Goal: Information Seeking & Learning: Learn about a topic

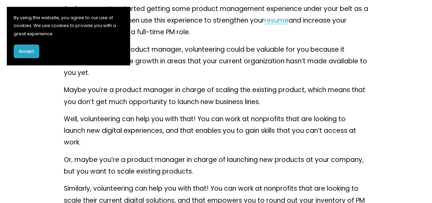
scroll to position [681, 0]
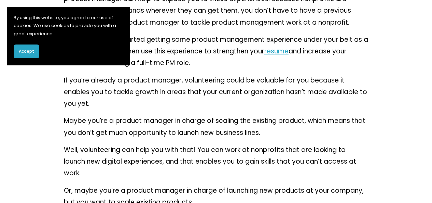
click at [24, 47] on button "Accept" at bounding box center [27, 51] width 26 height 14
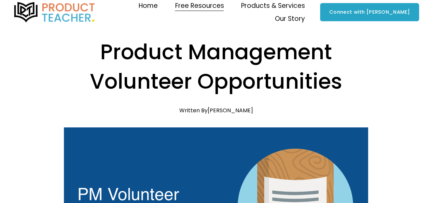
scroll to position [0, 0]
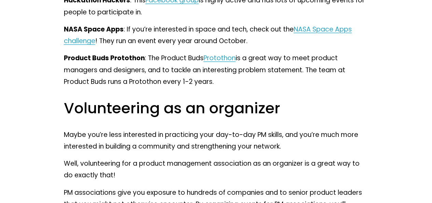
scroll to position [2210, 0]
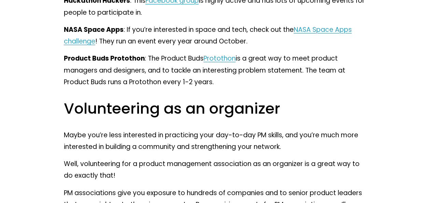
click at [174, 5] on span "Facebook group" at bounding box center [172, 0] width 53 height 9
click at [325, 46] on span "NASA Space Apps challenge" at bounding box center [208, 35] width 288 height 21
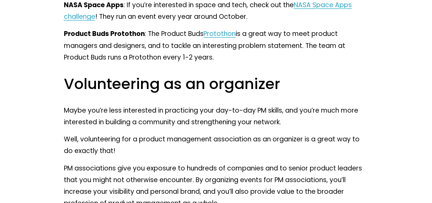
scroll to position [2235, 0]
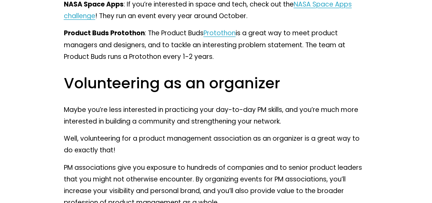
click at [221, 38] on span "Protothon" at bounding box center [220, 32] width 32 height 9
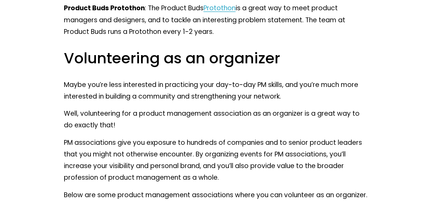
scroll to position [2260, 0]
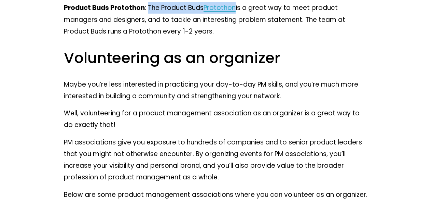
drag, startPoint x: 147, startPoint y: 61, endPoint x: 234, endPoint y: 58, distance: 87.9
click at [234, 37] on p "Product Buds Protothon : The Product Buds Protothon is a great way to meet prod…" at bounding box center [216, 19] width 305 height 35
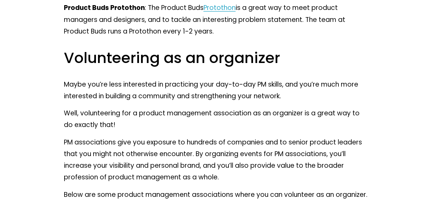
drag, startPoint x: 274, startPoint y: 97, endPoint x: 236, endPoint y: 82, distance: 41.4
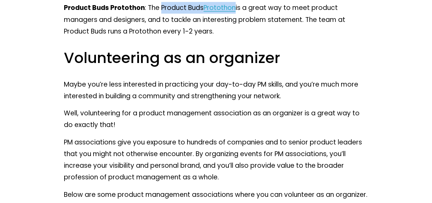
drag, startPoint x: 159, startPoint y: 59, endPoint x: 235, endPoint y: 58, distance: 75.9
click at [235, 37] on p "Product Buds Protothon : The Product Buds Protothon is a great way to meet prod…" at bounding box center [216, 19] width 305 height 35
copy p "Product Buds Protothon"
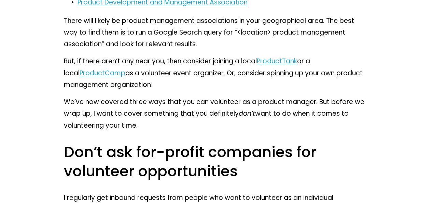
scroll to position [3553, 0]
